Goal: Task Accomplishment & Management: Manage account settings

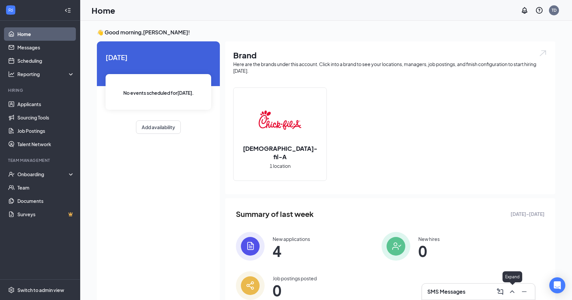
click at [513, 291] on icon "ChevronUp" at bounding box center [512, 292] width 8 height 8
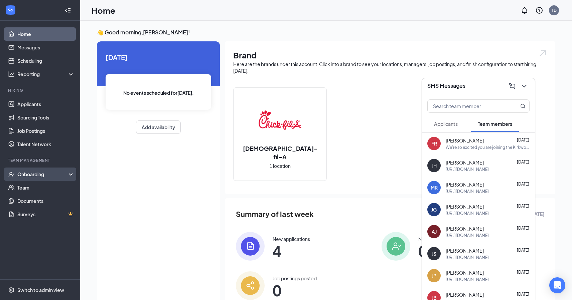
click at [34, 175] on div "Onboarding" at bounding box center [42, 174] width 51 height 7
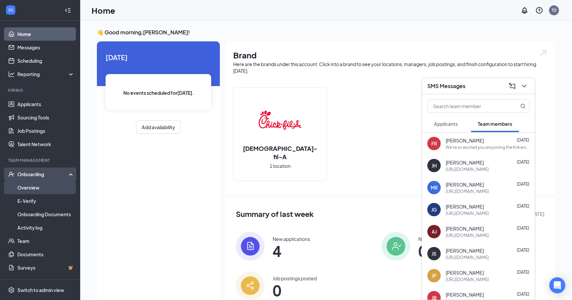
click at [34, 188] on link "Overview" at bounding box center [45, 187] width 57 height 13
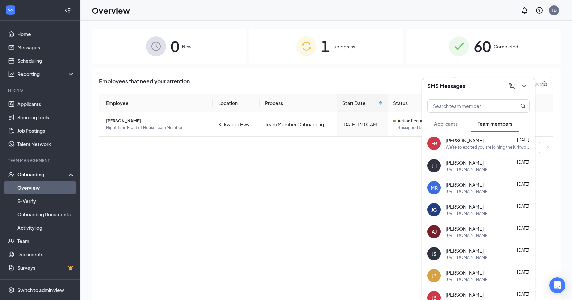
click at [563, 192] on div "0 New 1 In progress 60 Completed Employees that need your attention Employee Lo…" at bounding box center [326, 176] width 492 height 310
click at [525, 87] on icon "ChevronDown" at bounding box center [524, 86] width 8 height 8
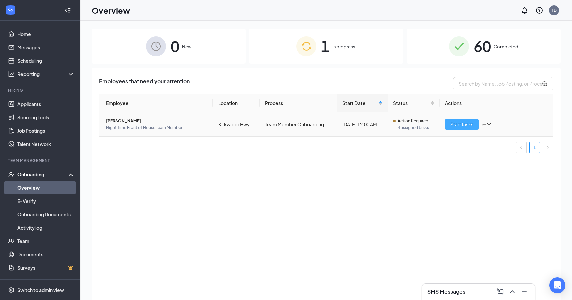
click at [462, 126] on span "Start tasks" at bounding box center [461, 124] width 23 height 7
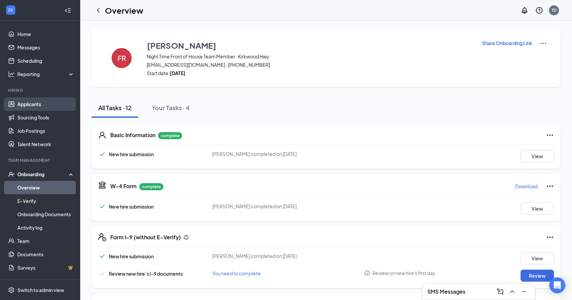
click at [53, 109] on link "Applicants" at bounding box center [45, 104] width 57 height 13
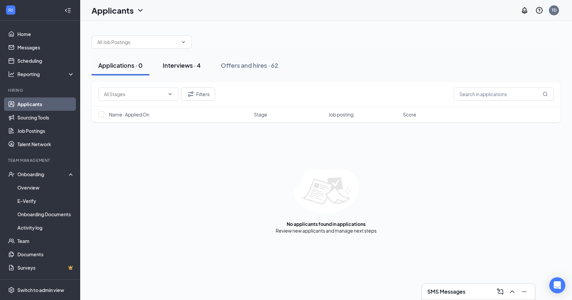
click at [189, 68] on div "Interviews · 4" at bounding box center [182, 65] width 38 height 8
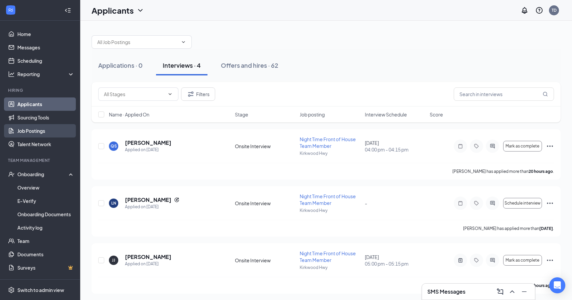
click at [45, 134] on link "Job Postings" at bounding box center [45, 130] width 57 height 13
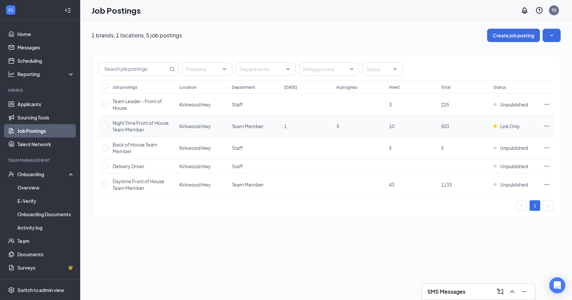
click at [546, 125] on icon "Ellipses" at bounding box center [547, 126] width 7 height 7
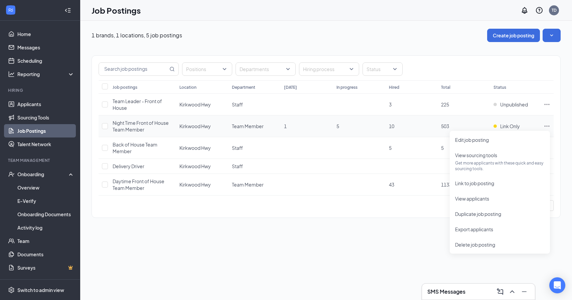
click at [142, 125] on span "Night Time Front of House Team Member" at bounding box center [141, 126] width 56 height 13
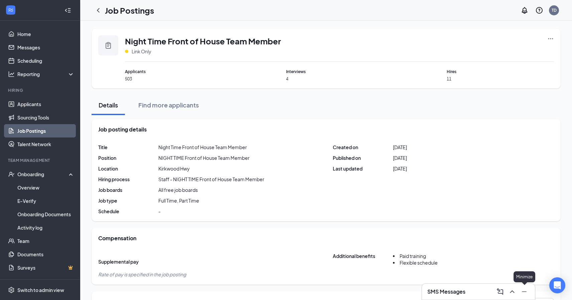
click at [524, 291] on icon "Minimize" at bounding box center [524, 292] width 8 height 8
click at [107, 46] on icon "Clipboard" at bounding box center [108, 45] width 5 height 7
click at [137, 52] on span "Link Only" at bounding box center [142, 51] width 20 height 7
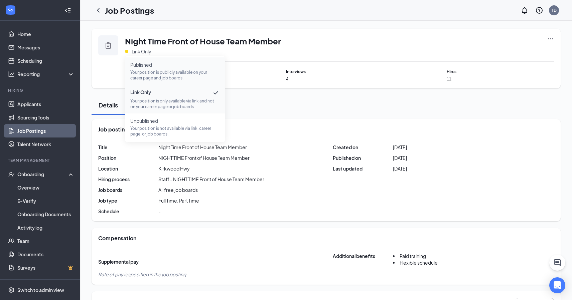
click at [149, 71] on p "Your position is publicly available on your career page and job boards." at bounding box center [175, 75] width 90 height 11
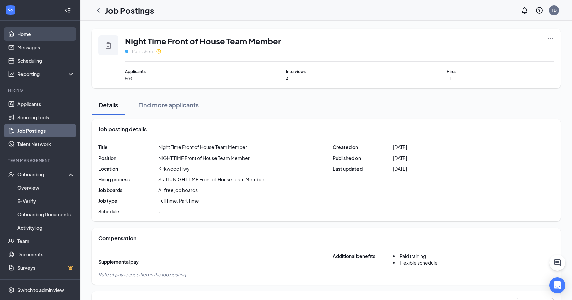
click at [28, 35] on link "Home" at bounding box center [45, 33] width 57 height 13
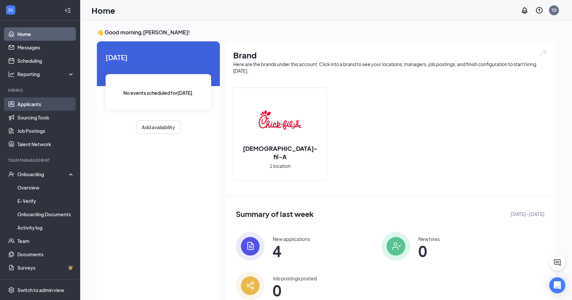
click at [36, 106] on link "Applicants" at bounding box center [45, 104] width 57 height 13
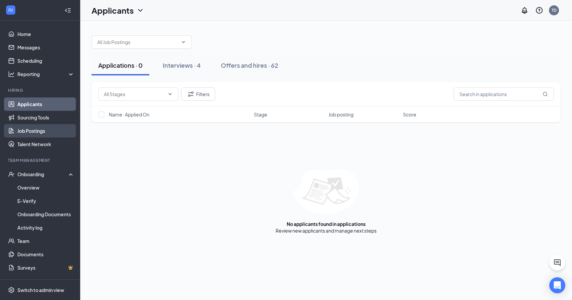
click at [45, 133] on link "Job Postings" at bounding box center [45, 130] width 57 height 13
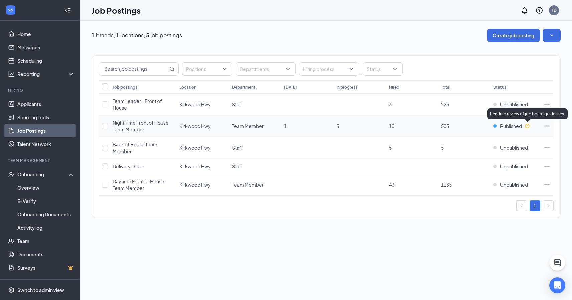
click at [528, 126] on icon "Clock" at bounding box center [527, 126] width 4 height 4
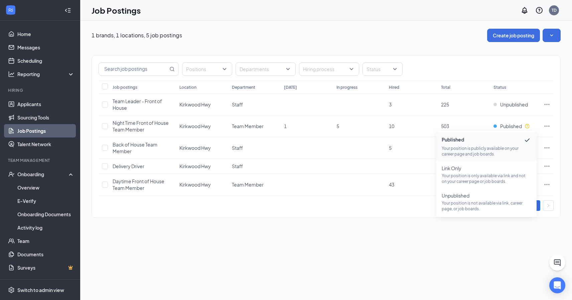
click at [521, 258] on div "1 brands, 1 locations, 5 job postings Create job posting Positions Departments …" at bounding box center [326, 161] width 492 height 280
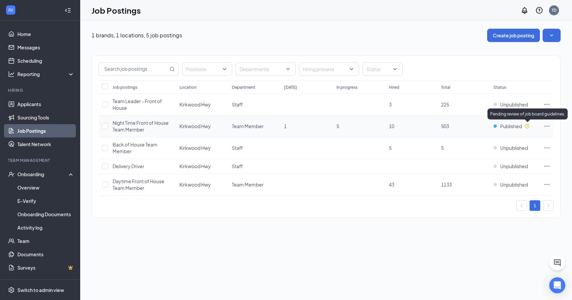
click at [528, 125] on icon "Clock" at bounding box center [527, 126] width 5 height 5
click at [551, 127] on td at bounding box center [546, 127] width 13 height 22
click at [548, 126] on icon "Ellipses" at bounding box center [547, 126] width 7 height 7
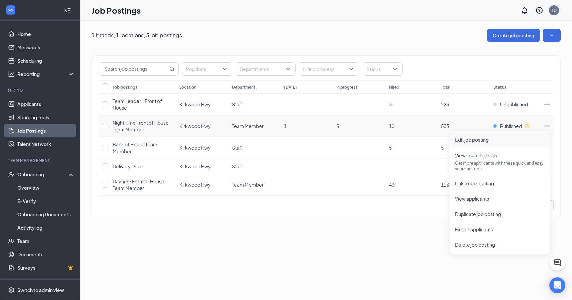
click at [484, 138] on span "Edit job posting" at bounding box center [472, 140] width 34 height 6
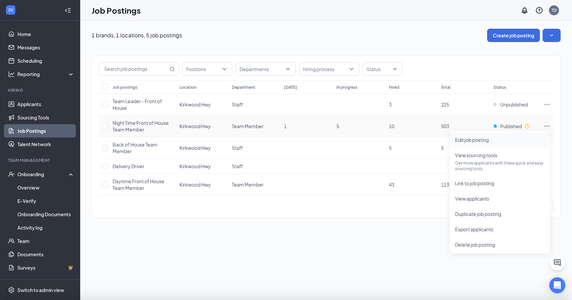
type input "Kirkwood Hwy"
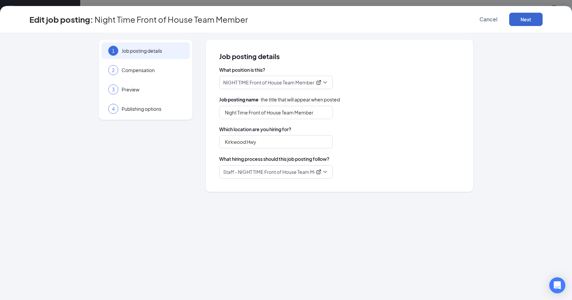
click at [530, 18] on button "Next" at bounding box center [525, 19] width 33 height 13
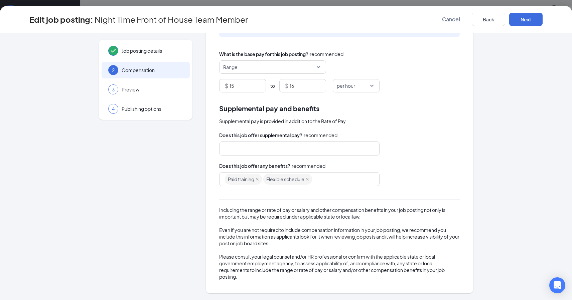
scroll to position [48, 0]
click at [526, 21] on button "Next" at bounding box center [525, 19] width 33 height 13
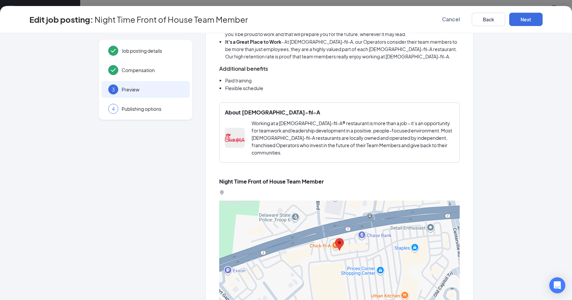
scroll to position [612, 0]
click at [529, 18] on button "Next" at bounding box center [525, 19] width 33 height 13
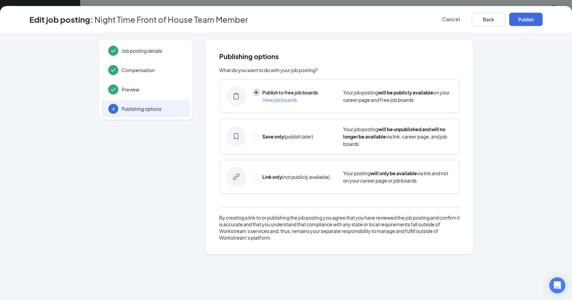
scroll to position [0, 0]
click at [529, 18] on button "Publish" at bounding box center [525, 19] width 33 height 13
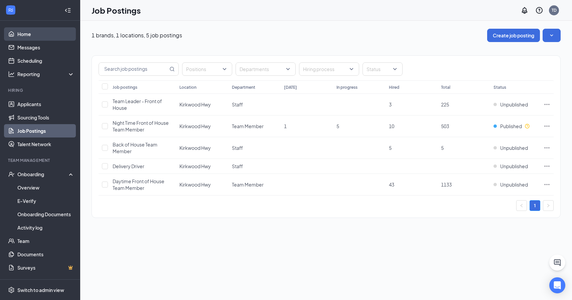
click at [42, 32] on link "Home" at bounding box center [45, 33] width 57 height 13
